Goal: Contribute content

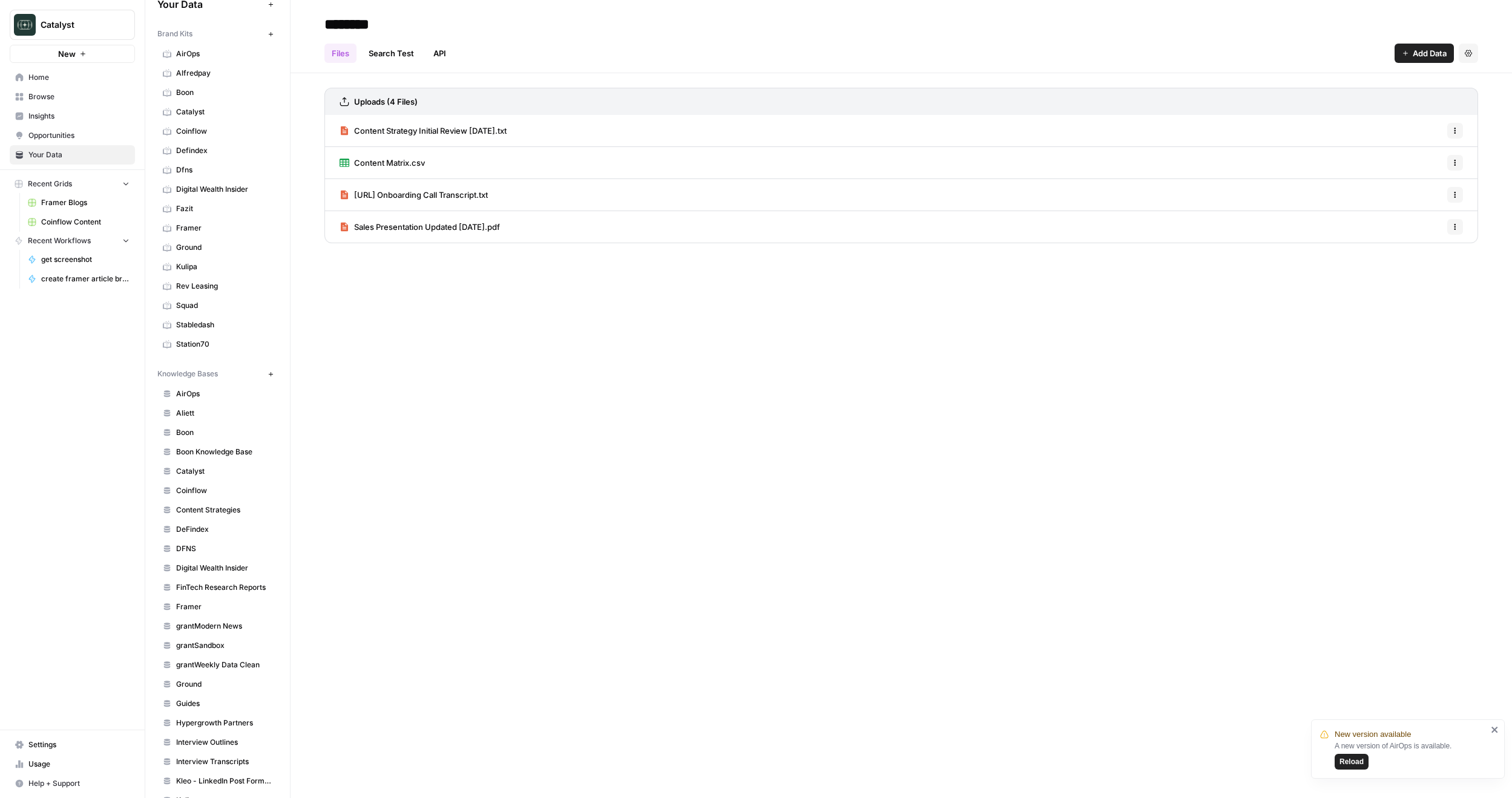
scroll to position [60, 0]
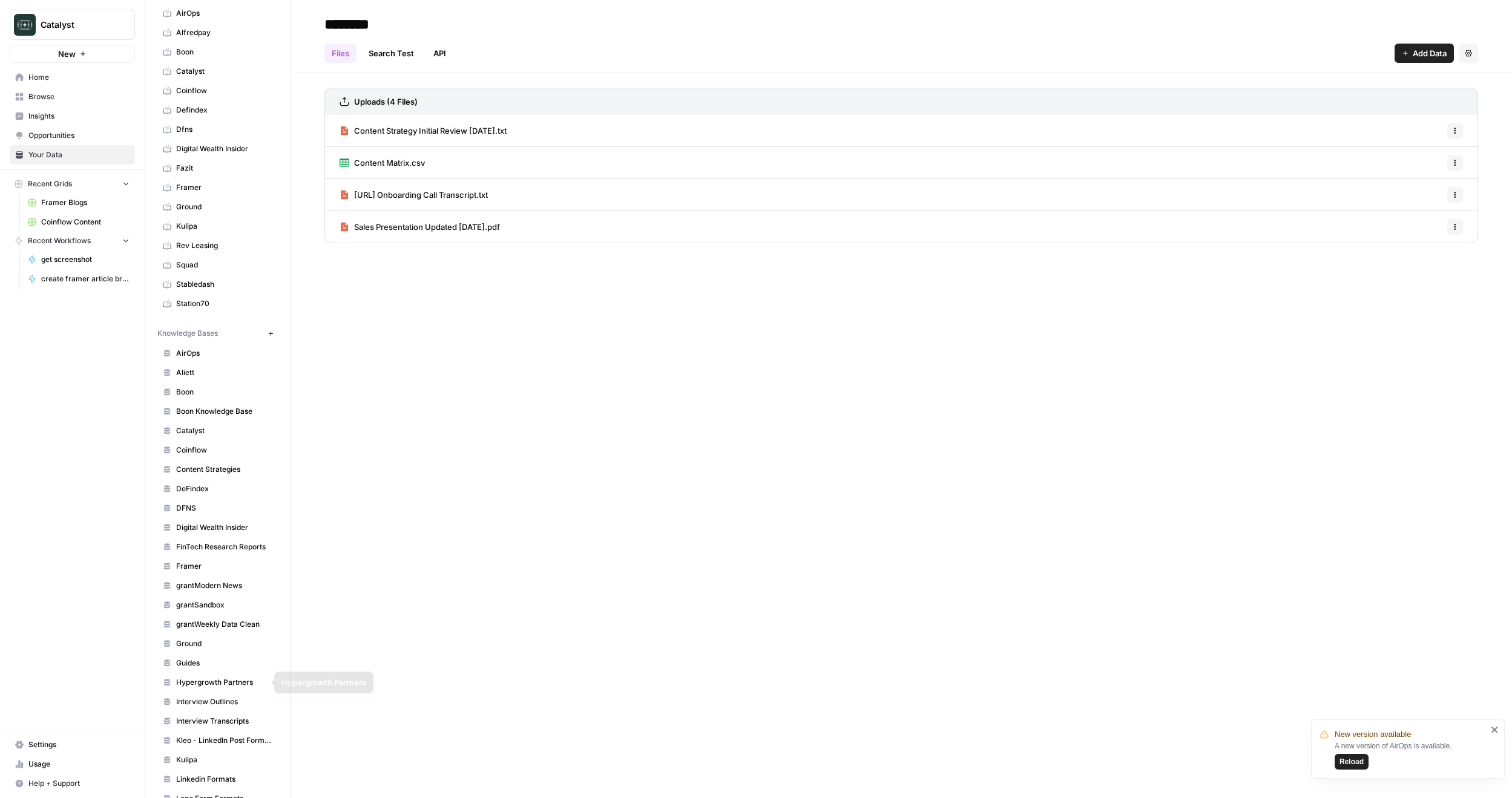
click at [201, 644] on span "Ground" at bounding box center [224, 644] width 96 height 11
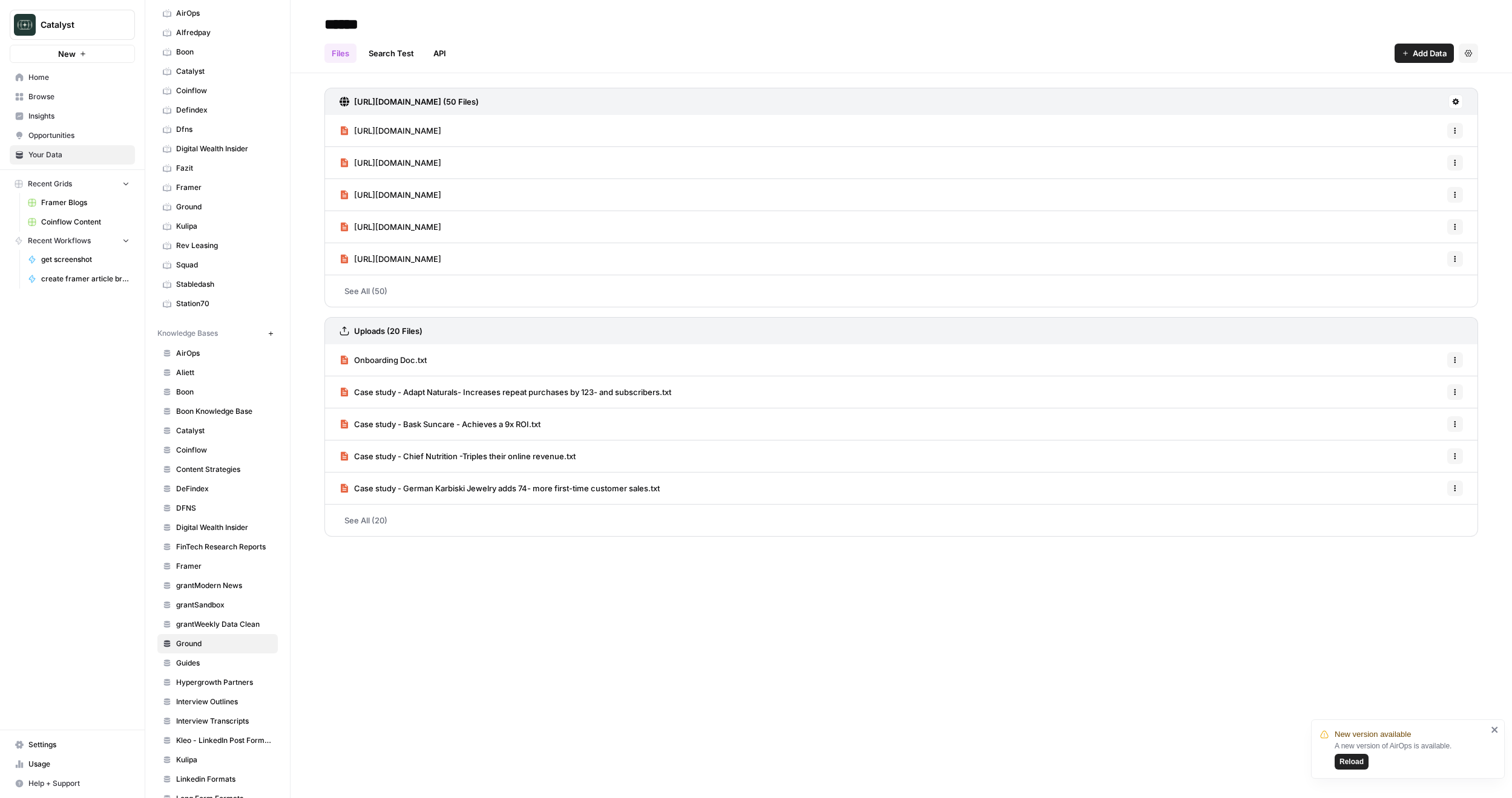
click at [1413, 54] on span "Add Data" at bounding box center [1429, 53] width 34 height 12
click at [1363, 81] on span "Upload Files" at bounding box center [1383, 82] width 110 height 12
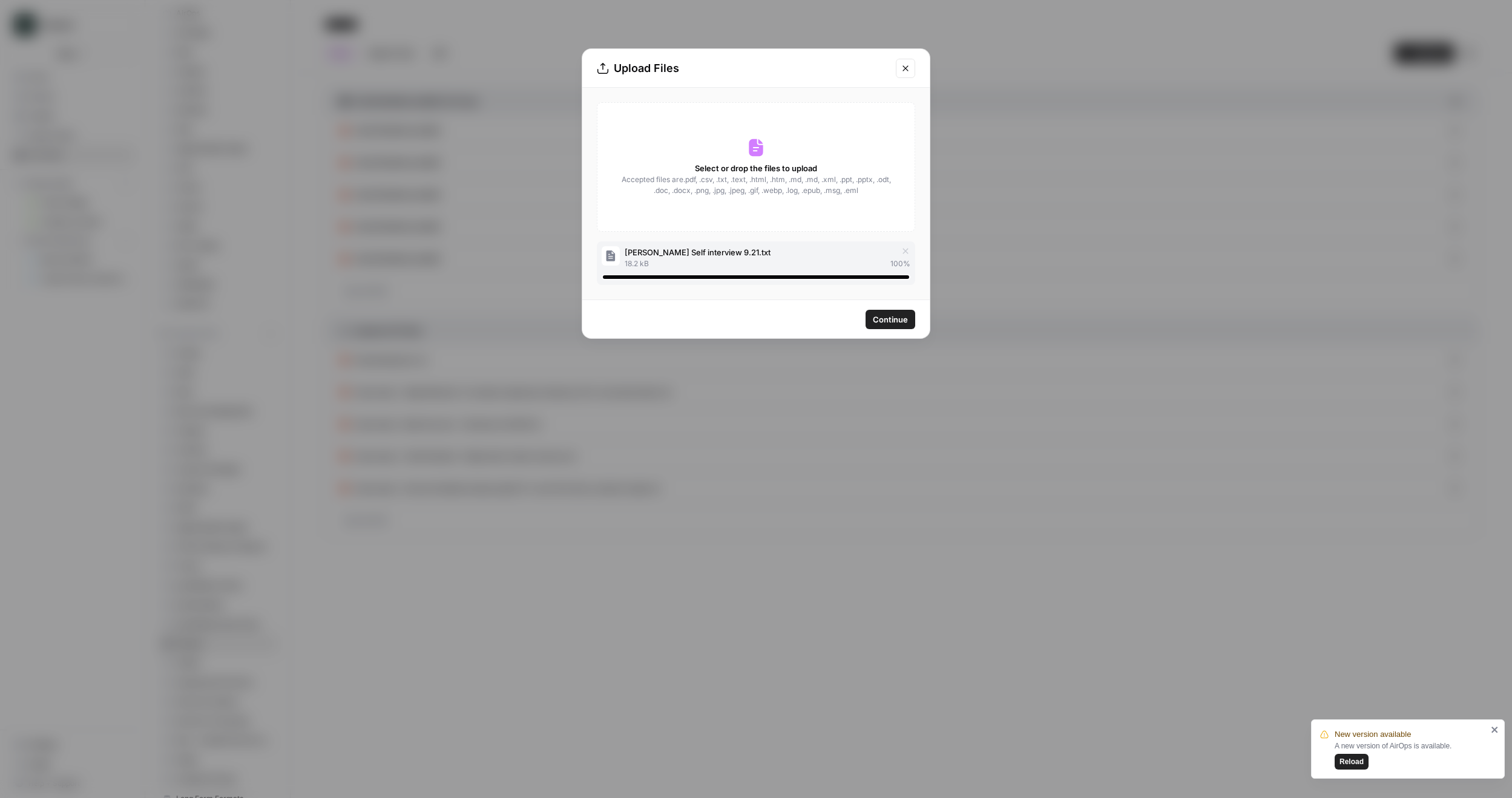
click at [888, 315] on span "Continue" at bounding box center [890, 320] width 35 height 12
